Goal: Task Accomplishment & Management: Manage account settings

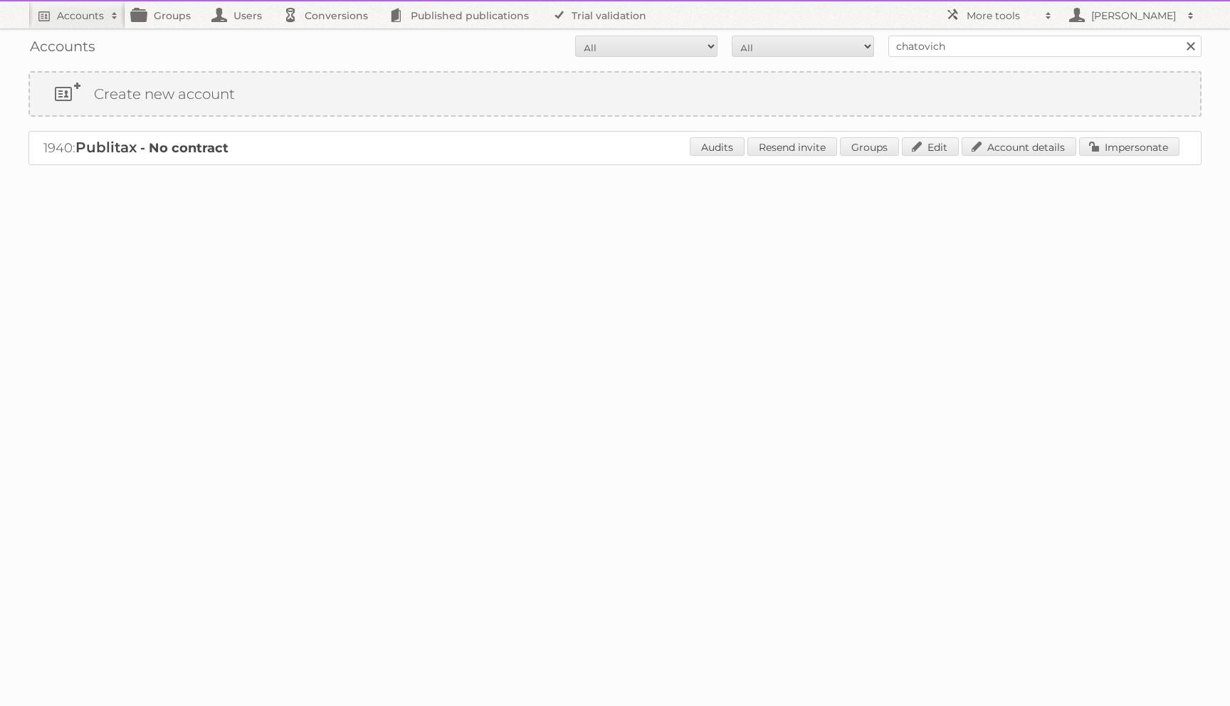
click at [1189, 53] on link at bounding box center [1190, 46] width 21 height 21
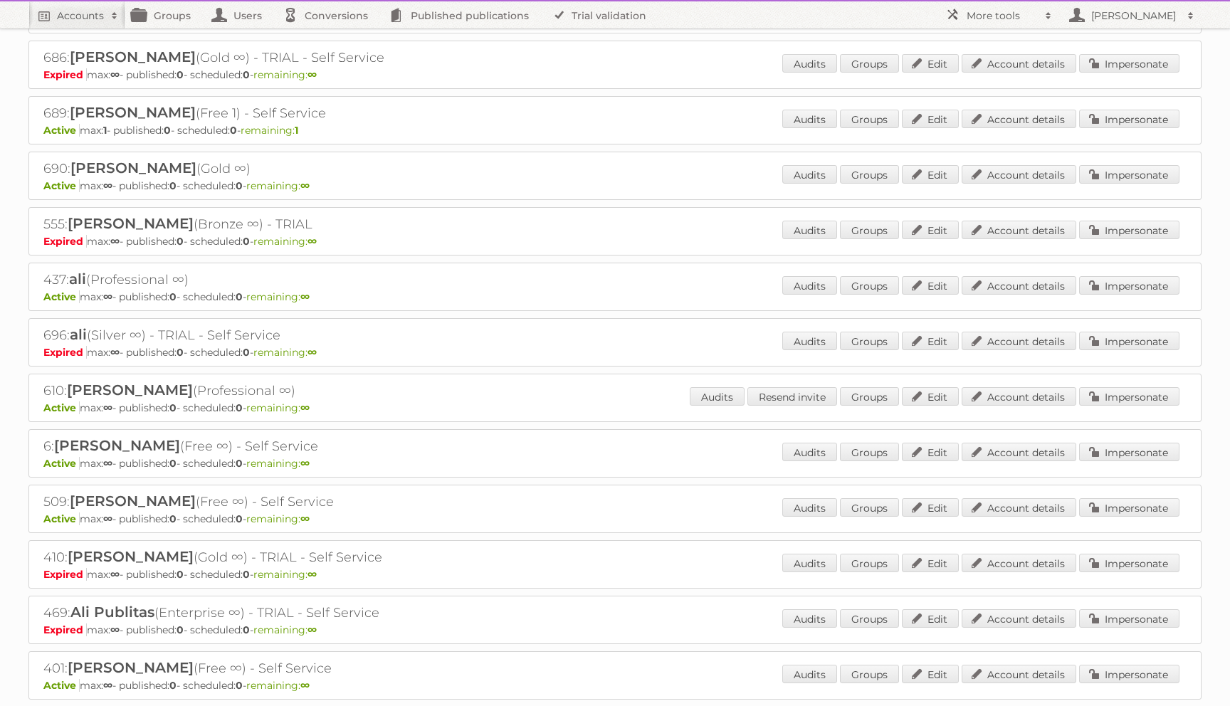
scroll to position [3484, 0]
click at [1132, 442] on link "Impersonate" at bounding box center [1129, 451] width 100 height 19
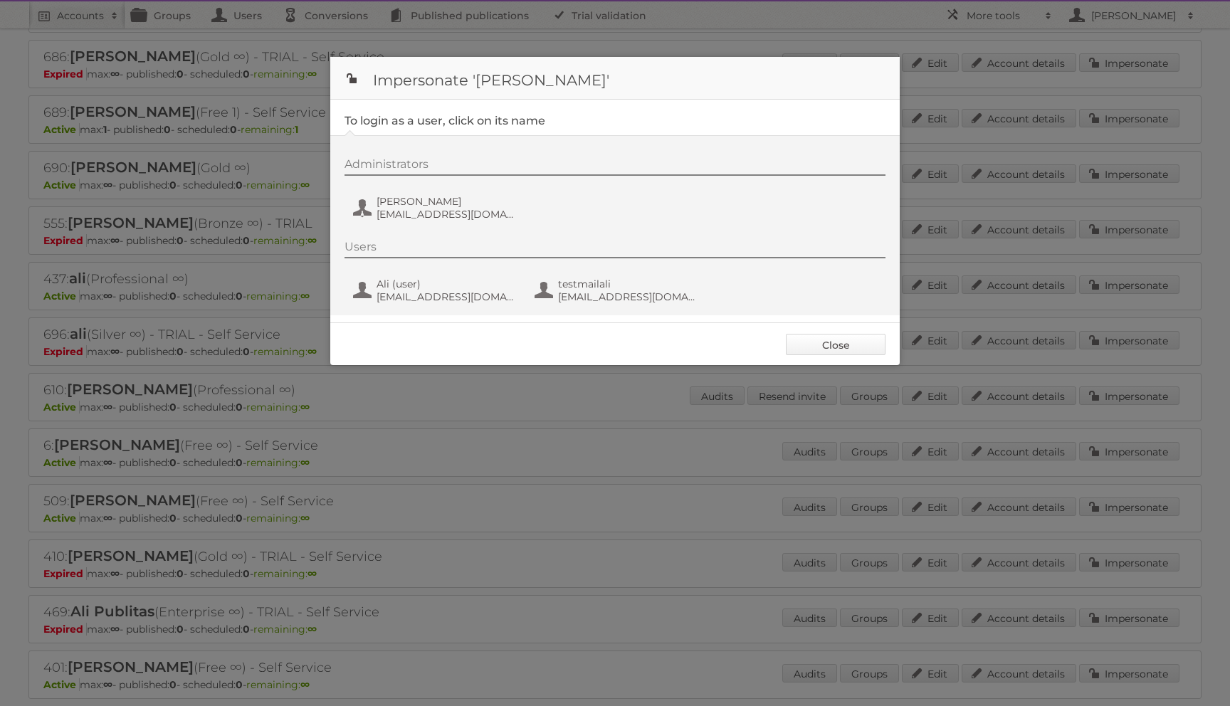
click at [824, 339] on link "Close" at bounding box center [836, 344] width 100 height 21
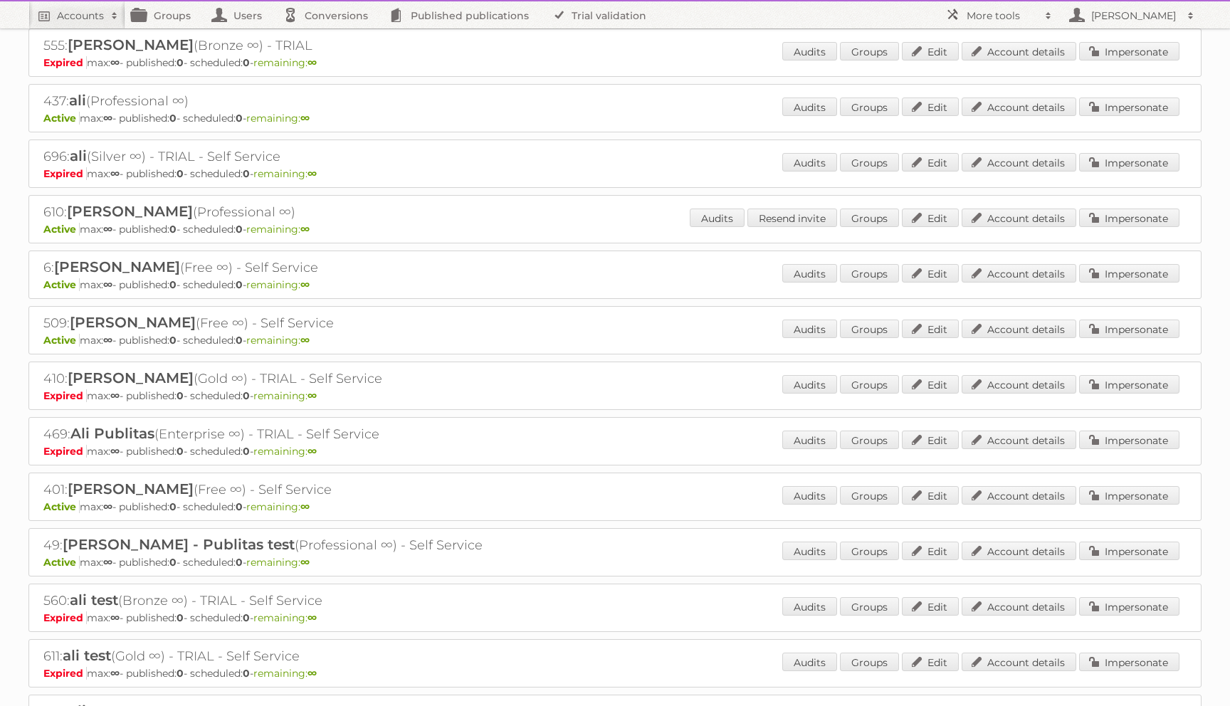
scroll to position [3664, 0]
click at [1102, 540] on link "Impersonate" at bounding box center [1129, 549] width 100 height 19
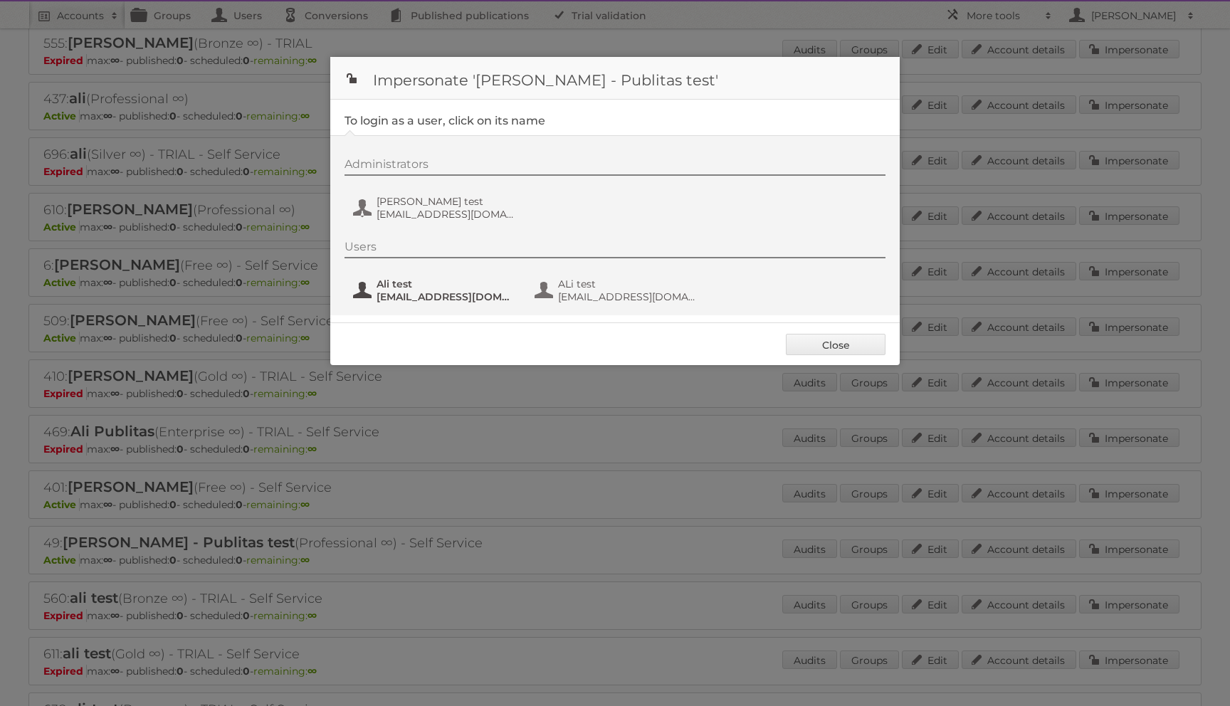
click at [443, 285] on span "Ali test" at bounding box center [446, 284] width 138 height 13
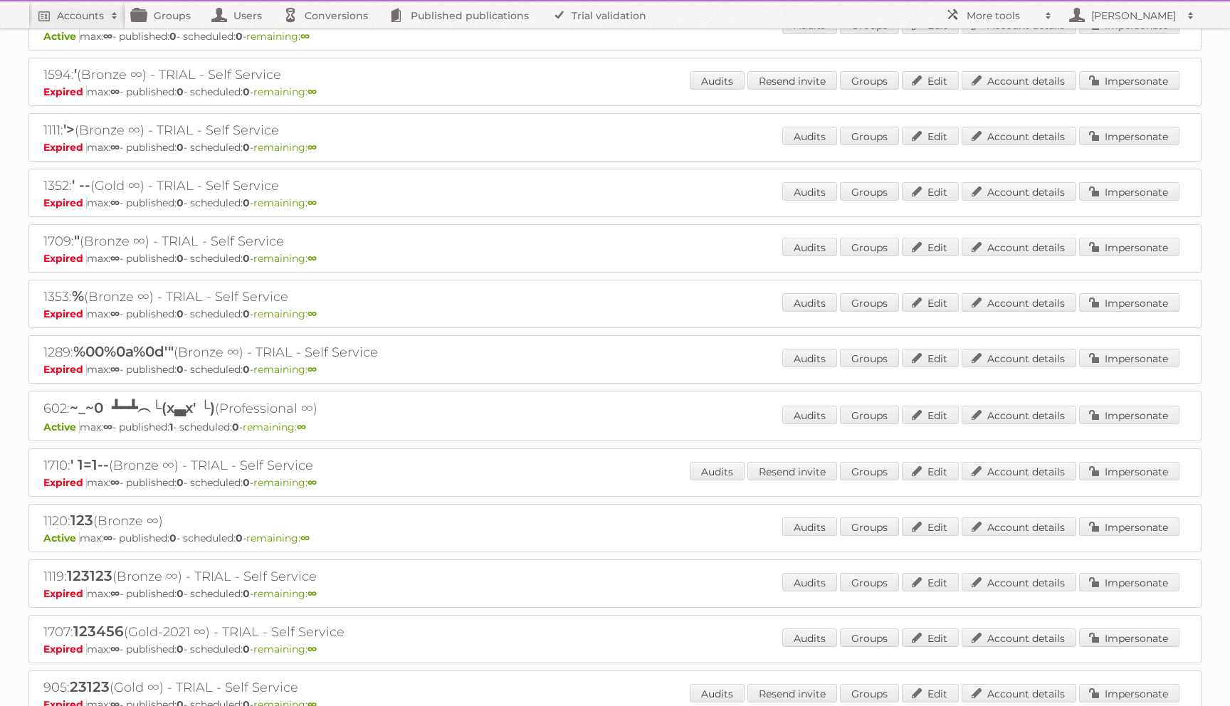
scroll to position [0, 0]
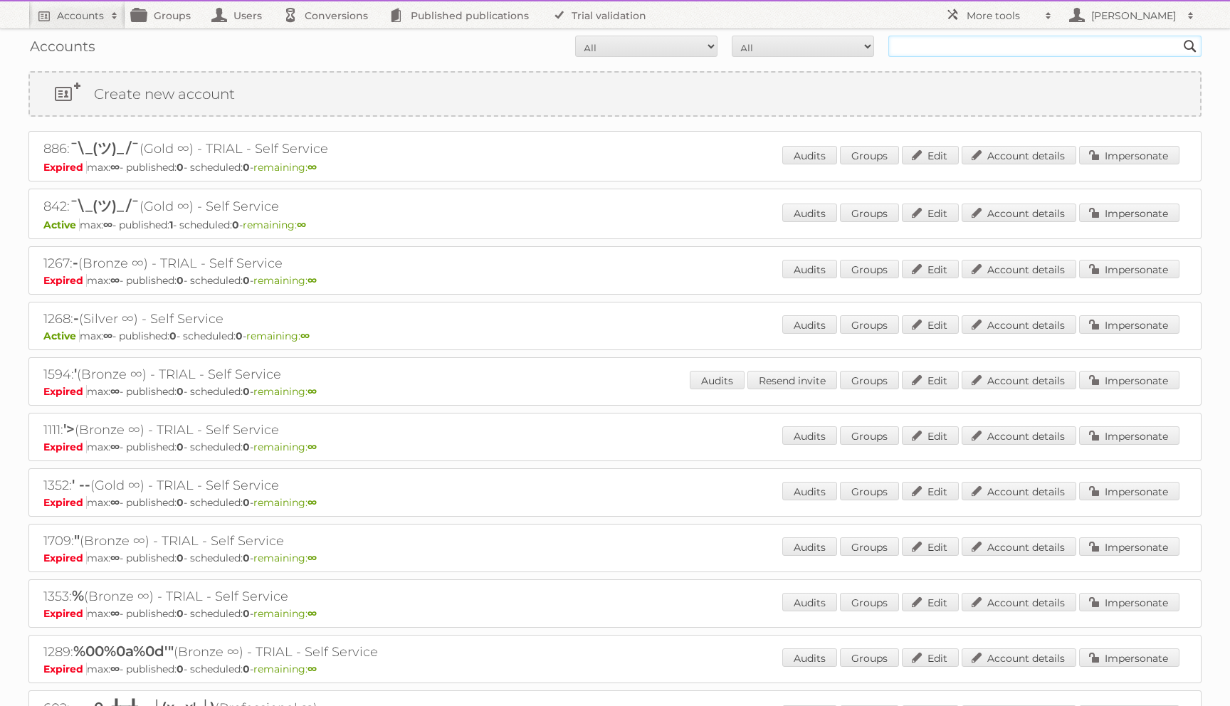
click at [933, 36] on input "text" at bounding box center [1044, 46] width 313 height 21
type input "chatovich"
click at [1179, 36] on input "Search" at bounding box center [1189, 46] width 21 height 21
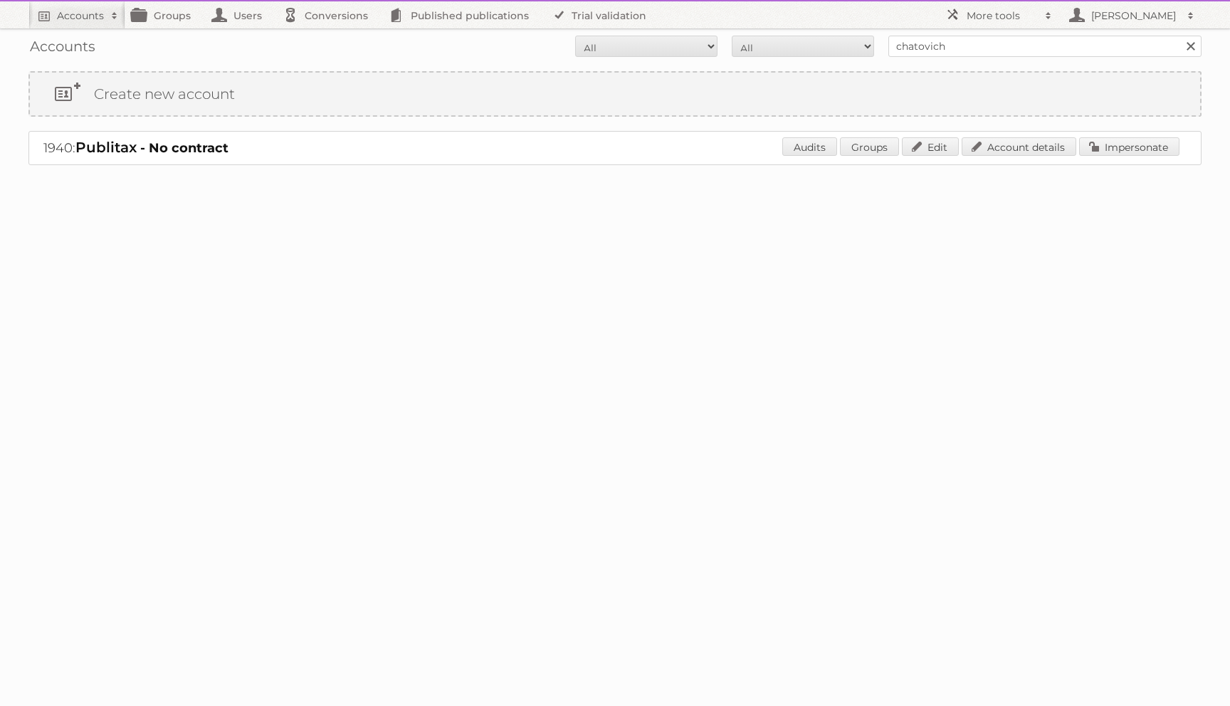
click at [219, 149] on strong "- No contract" at bounding box center [184, 148] width 88 height 16
click at [950, 147] on link "Edit" at bounding box center [930, 146] width 57 height 19
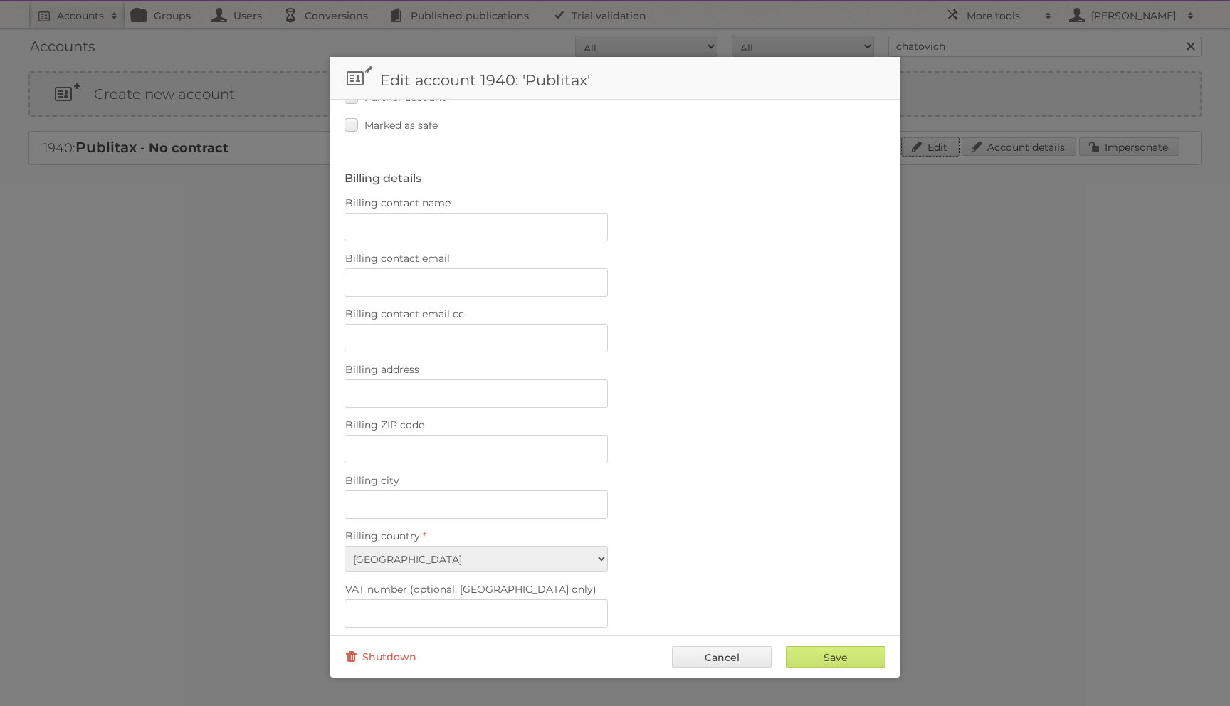
scroll to position [428, 0]
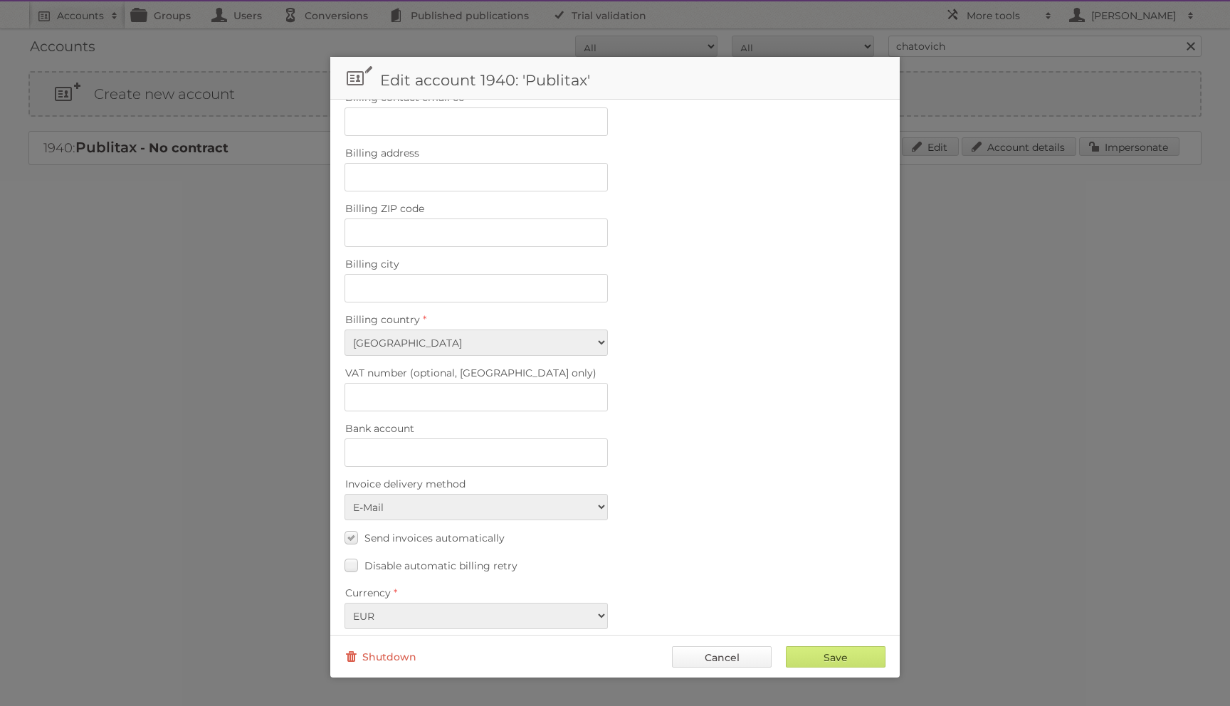
click at [703, 664] on link "Cancel" at bounding box center [722, 656] width 100 height 21
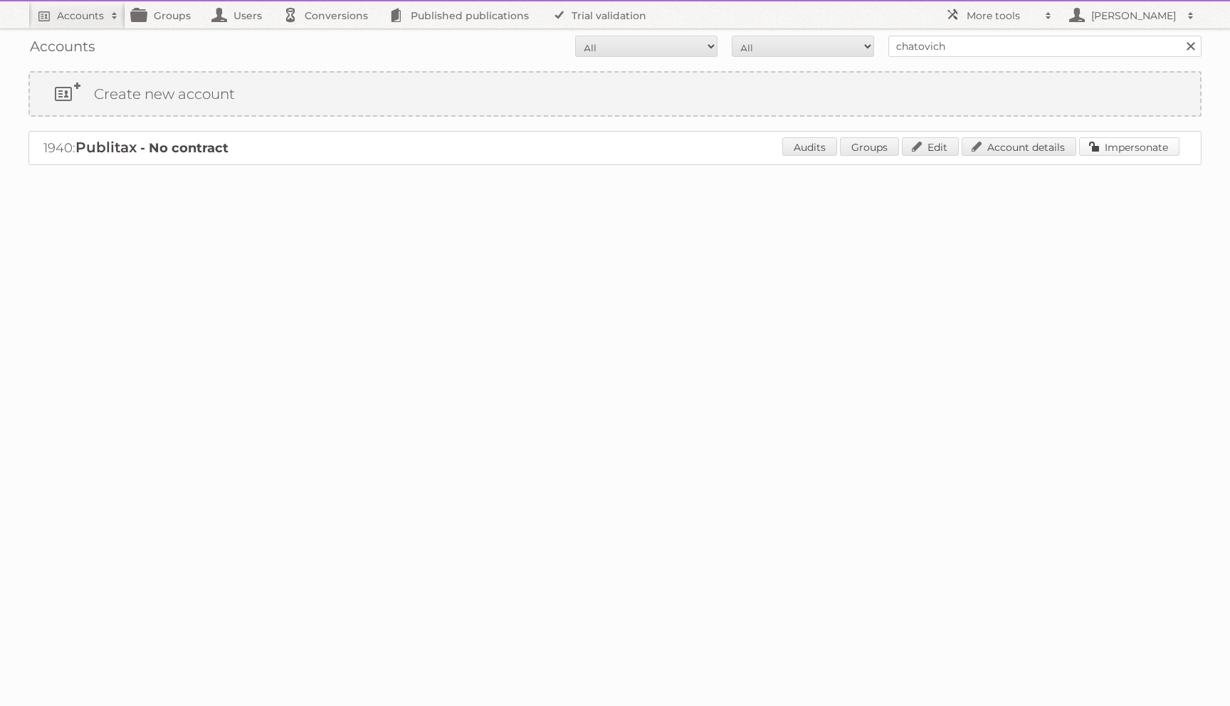
click at [1117, 146] on link "Impersonate" at bounding box center [1129, 146] width 100 height 19
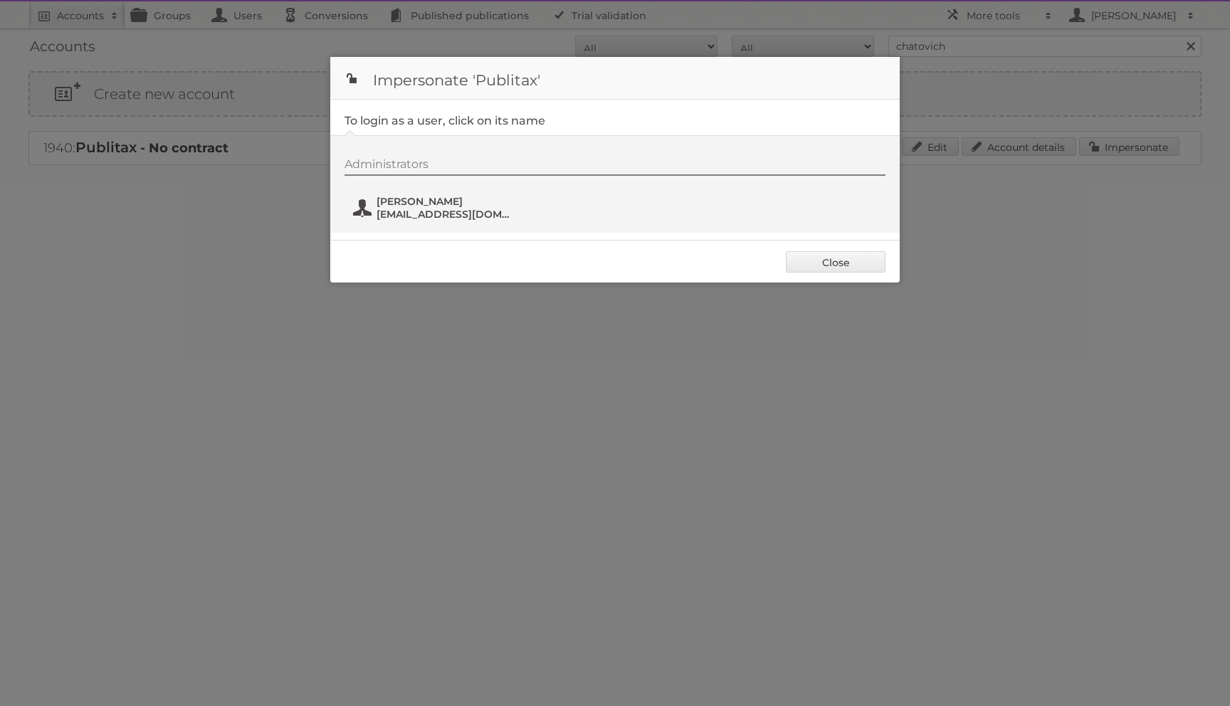
click at [419, 209] on span "[EMAIL_ADDRESS][DOMAIN_NAME]" at bounding box center [446, 214] width 138 height 13
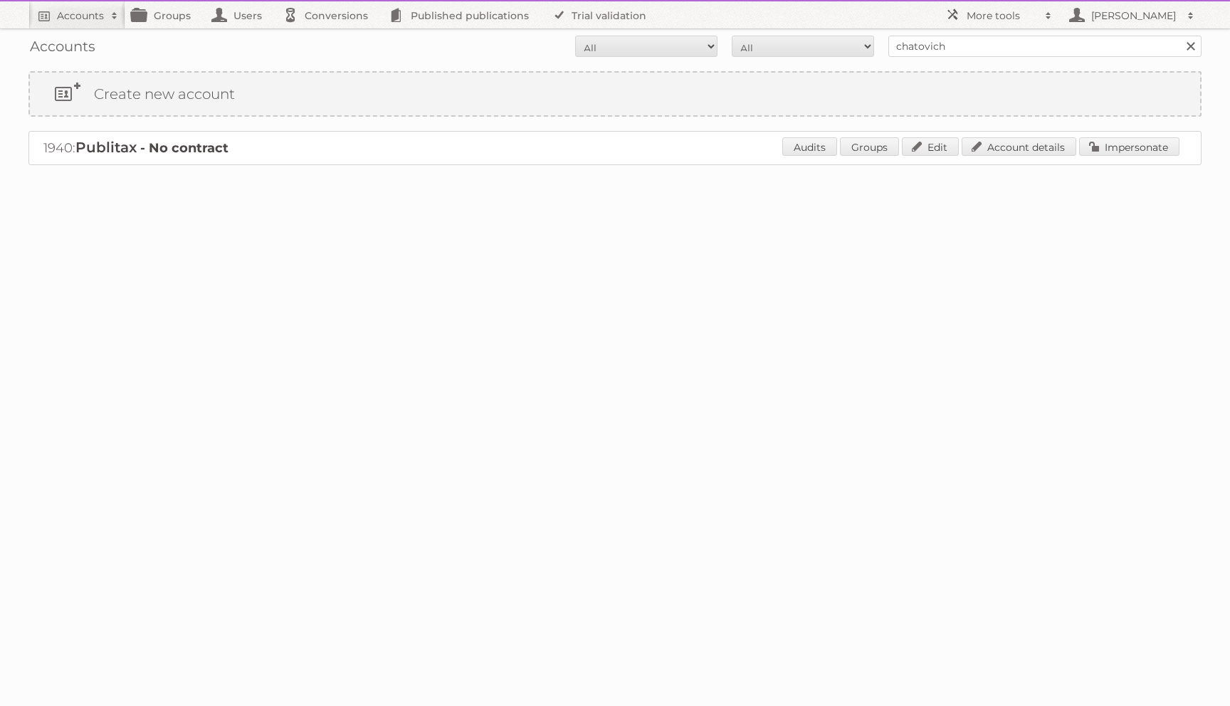
click at [243, 226] on div "Accounts All Active Expired Pending All Paid Trials Self service chatovich Sear…" at bounding box center [615, 118] width 1230 height 236
